Goal: Download file/media

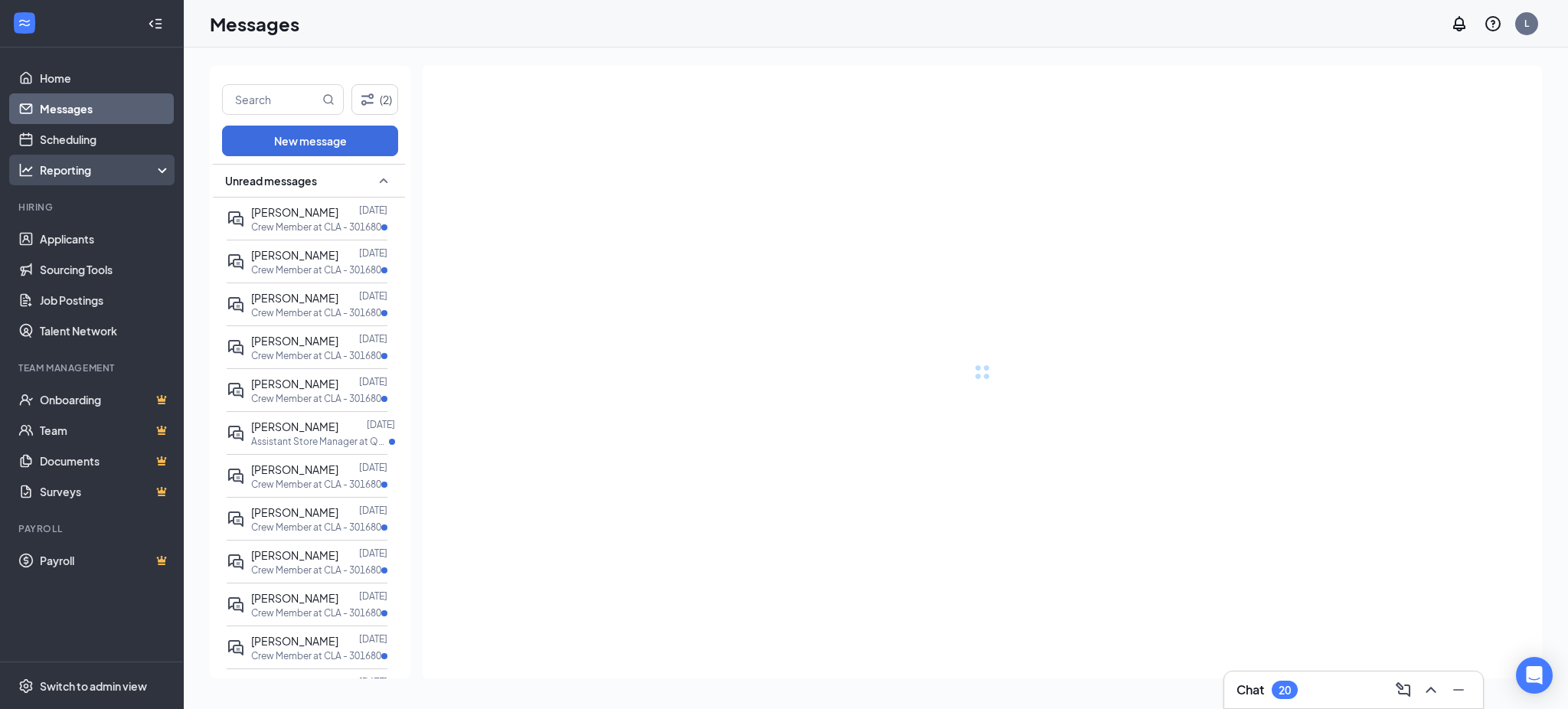
click at [92, 167] on div "Reporting" at bounding box center [106, 170] width 131 height 16
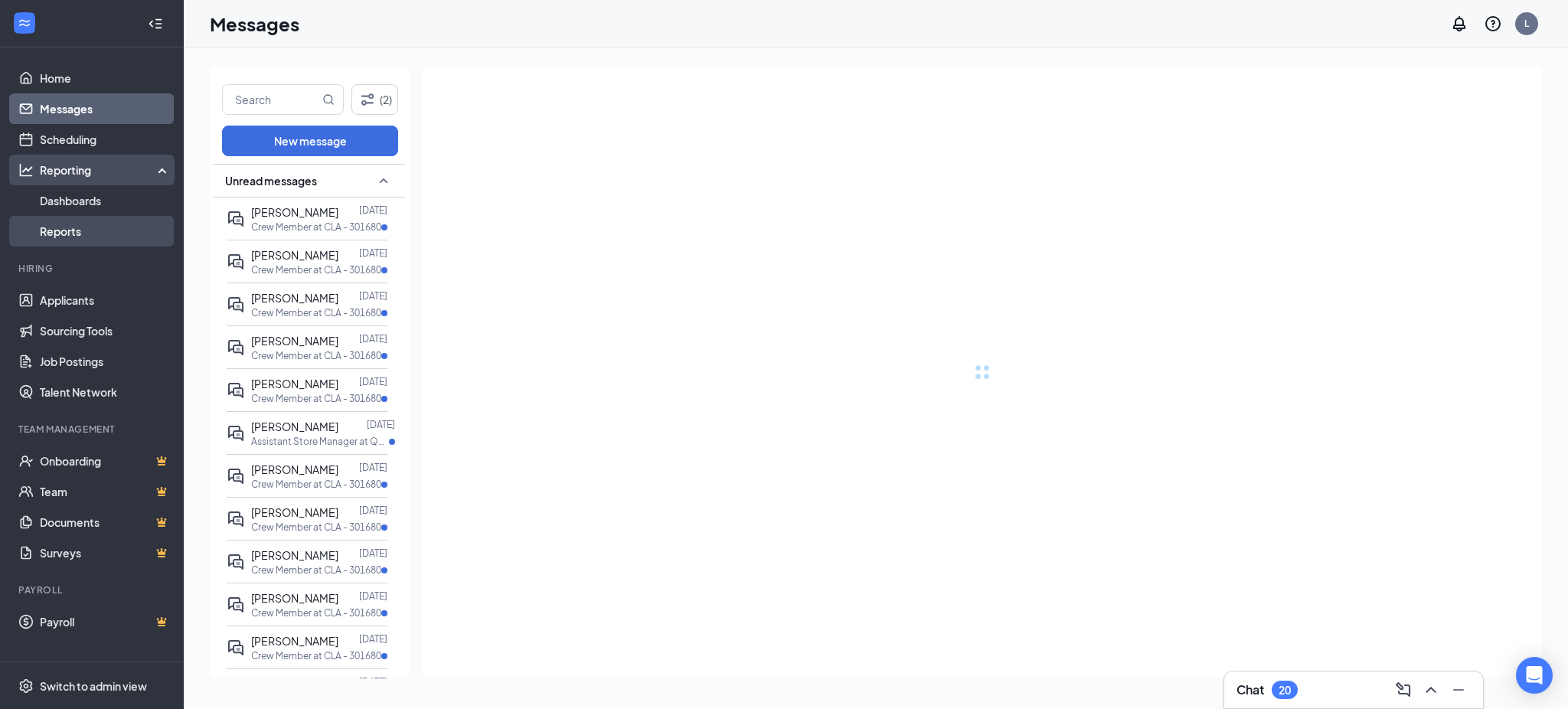
click at [82, 228] on link "Reports" at bounding box center [106, 232] width 131 height 31
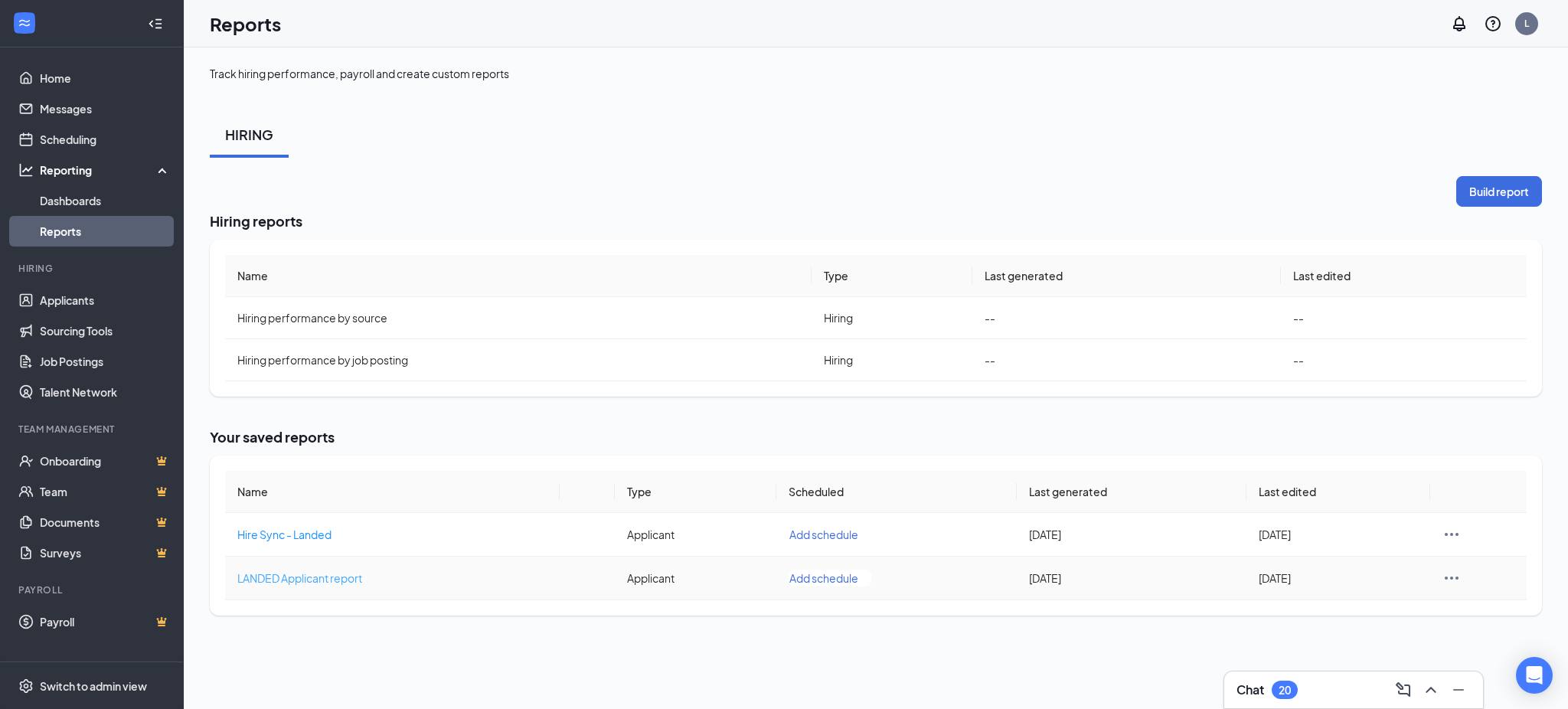
click at [312, 571] on span "LANDED Applicant report" at bounding box center [299, 578] width 125 height 14
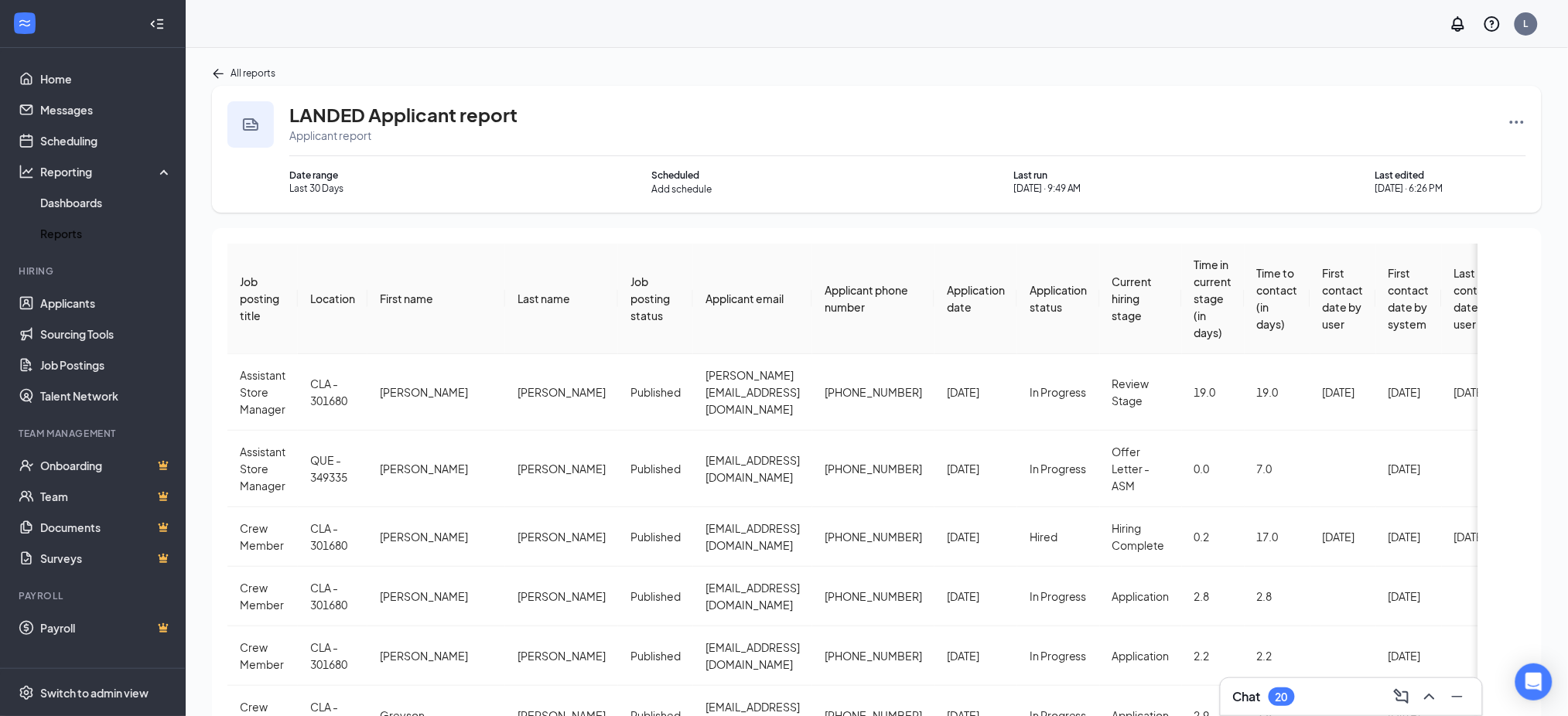
click at [1525, 116] on icon "Ellipses" at bounding box center [1517, 123] width 18 height 18
click at [1477, 273] on span "Rerun report" at bounding box center [1460, 273] width 65 height 16
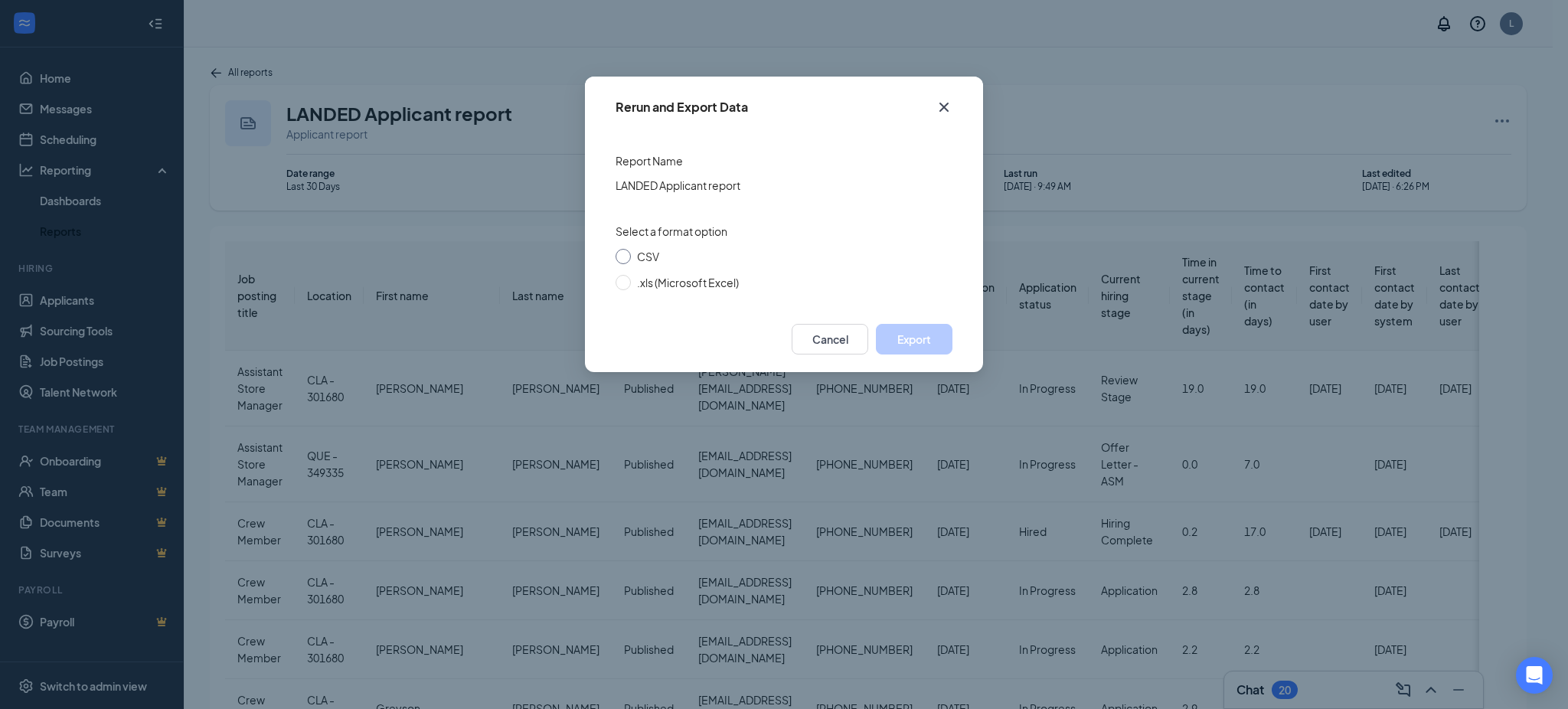
click at [621, 253] on input "CSV" at bounding box center [623, 256] width 16 height 16
radio input "true"
click at [898, 331] on button "Export" at bounding box center [914, 339] width 77 height 31
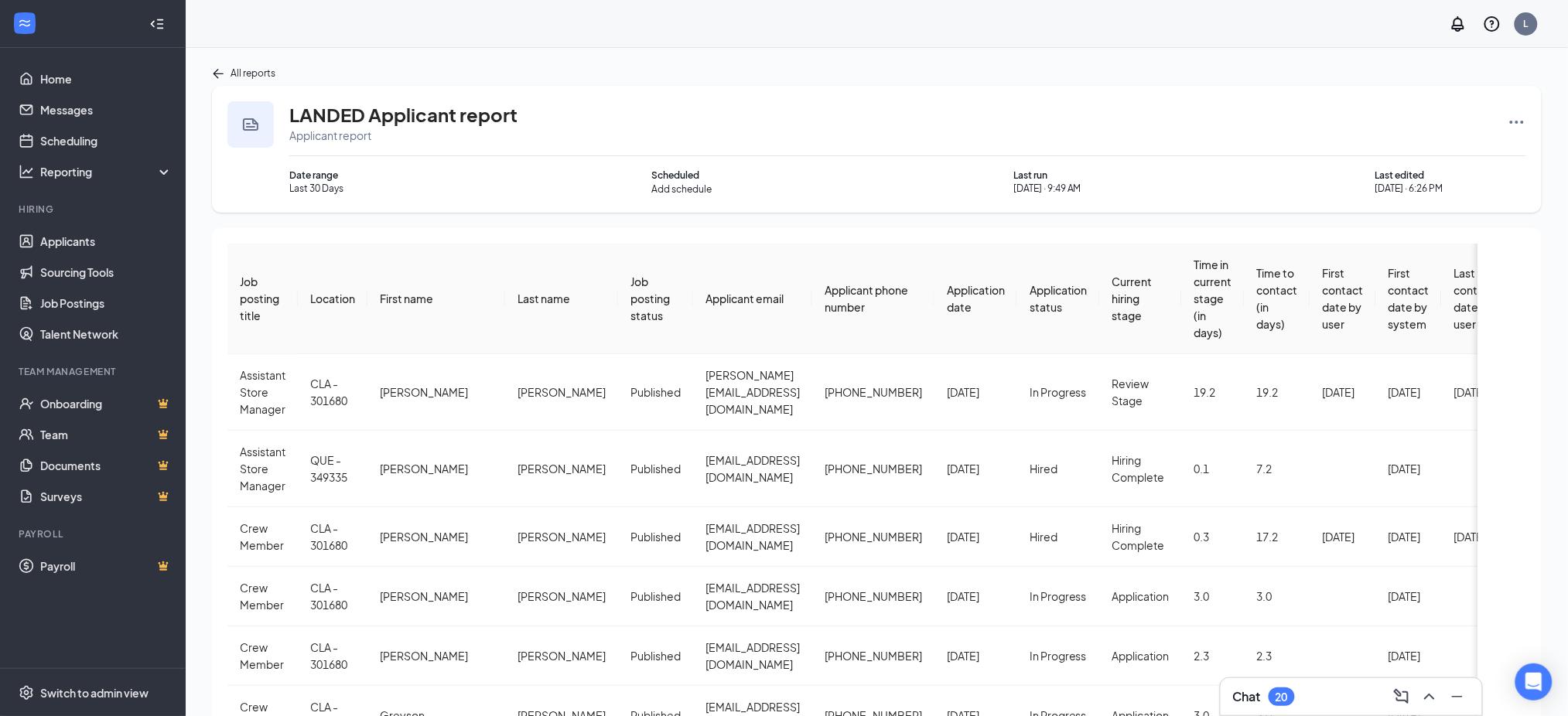
click at [947, 288] on span "Application date" at bounding box center [975, 299] width 58 height 31
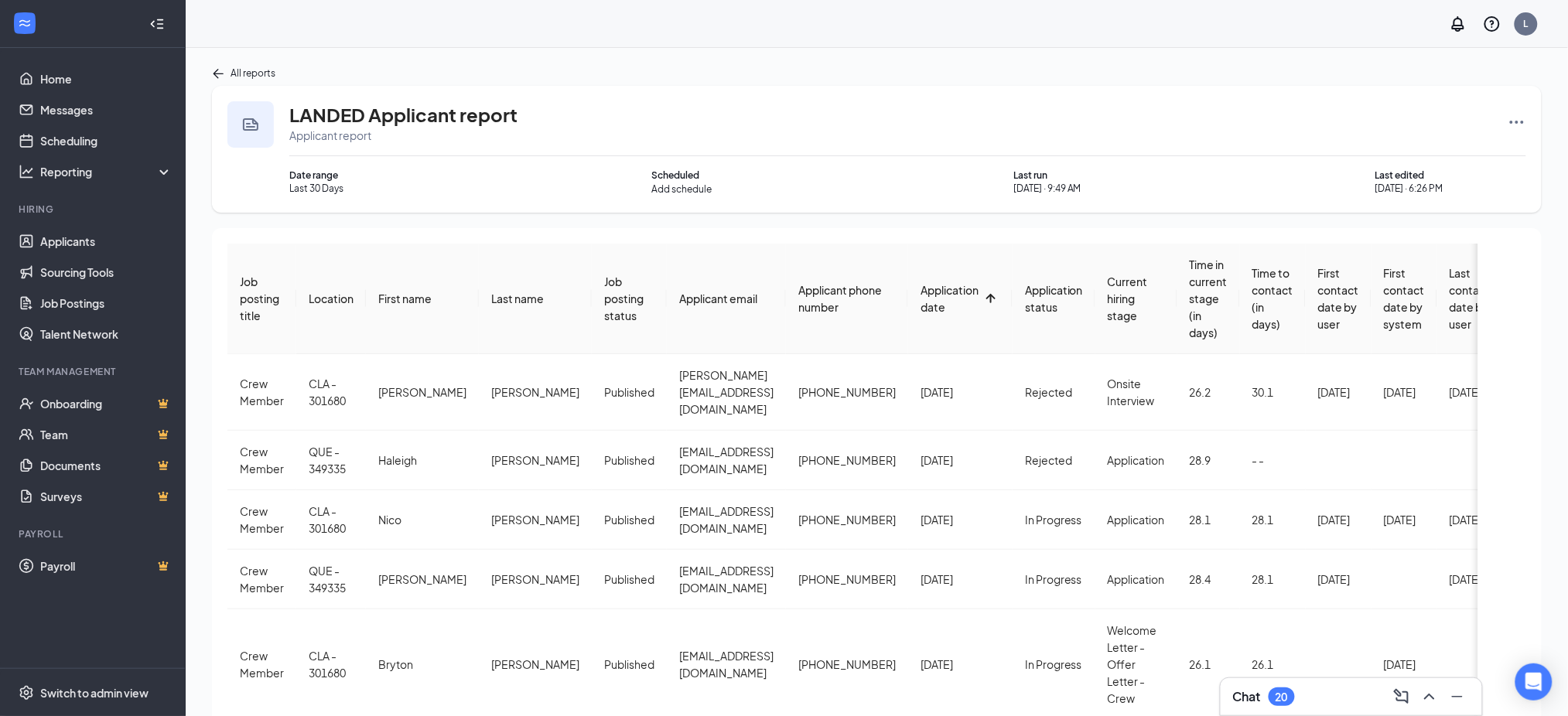
click at [939, 288] on span "Application date" at bounding box center [949, 299] width 58 height 31
